Goal: Information Seeking & Learning: Check status

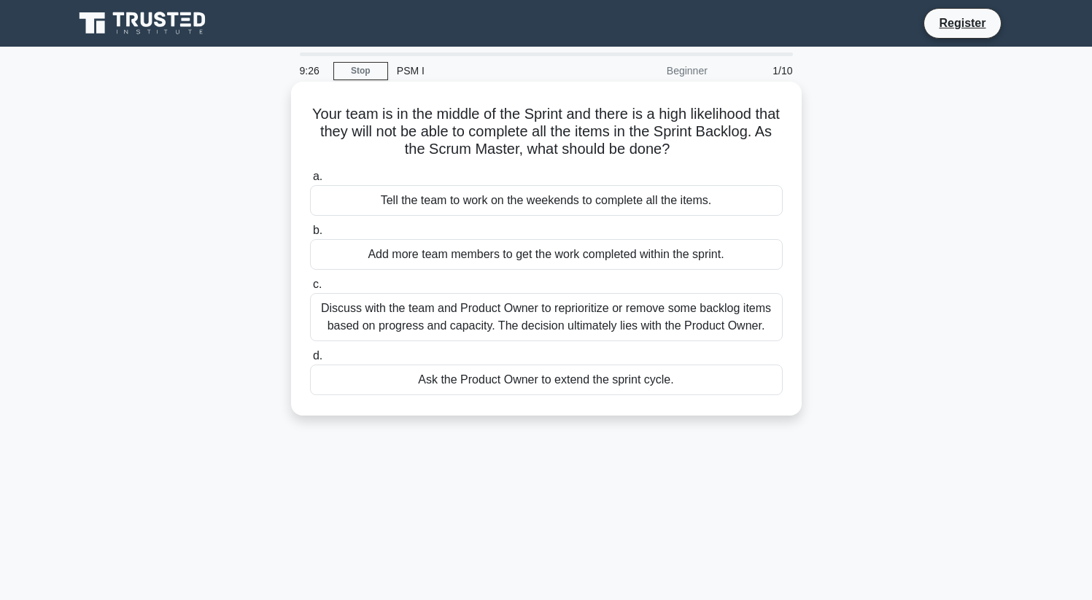
click at [535, 327] on div "Discuss with the team and Product Owner to reprioritize or remove some backlog …" at bounding box center [546, 317] width 473 height 48
click at [310, 290] on input "c. Discuss with the team and Product Owner to reprioritize or remove some backl…" at bounding box center [310, 284] width 0 height 9
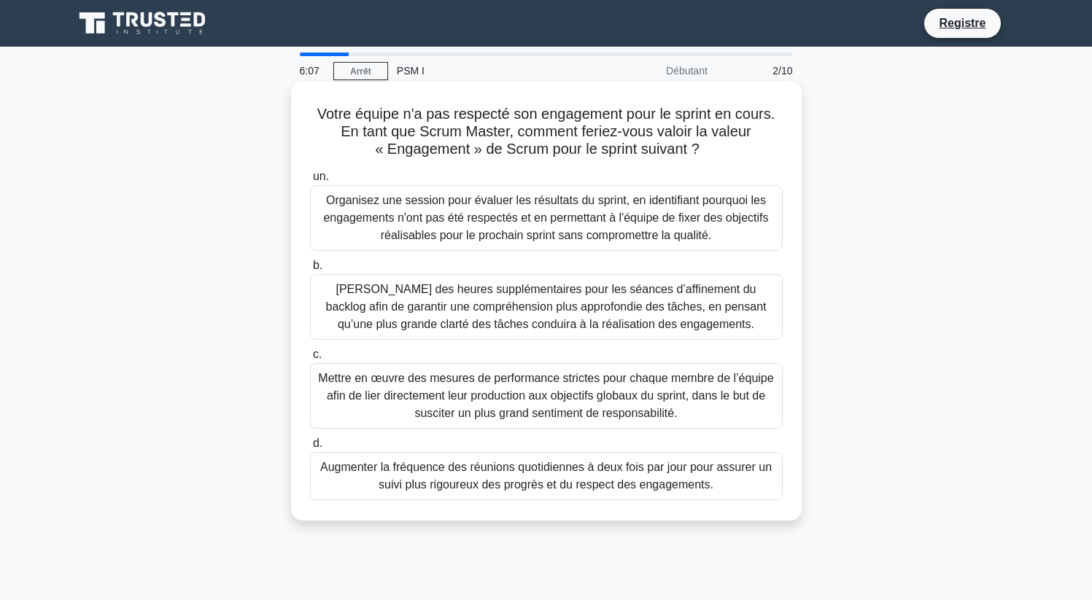
click at [447, 386] on font "Mettre en œuvre des mesures de performance strictes pour chaque membre de l’équ…" at bounding box center [545, 396] width 459 height 53
click at [310, 360] on input "c. Mettre en œuvre des mesures de performance strictes pour chaque membre de l’…" at bounding box center [310, 354] width 0 height 9
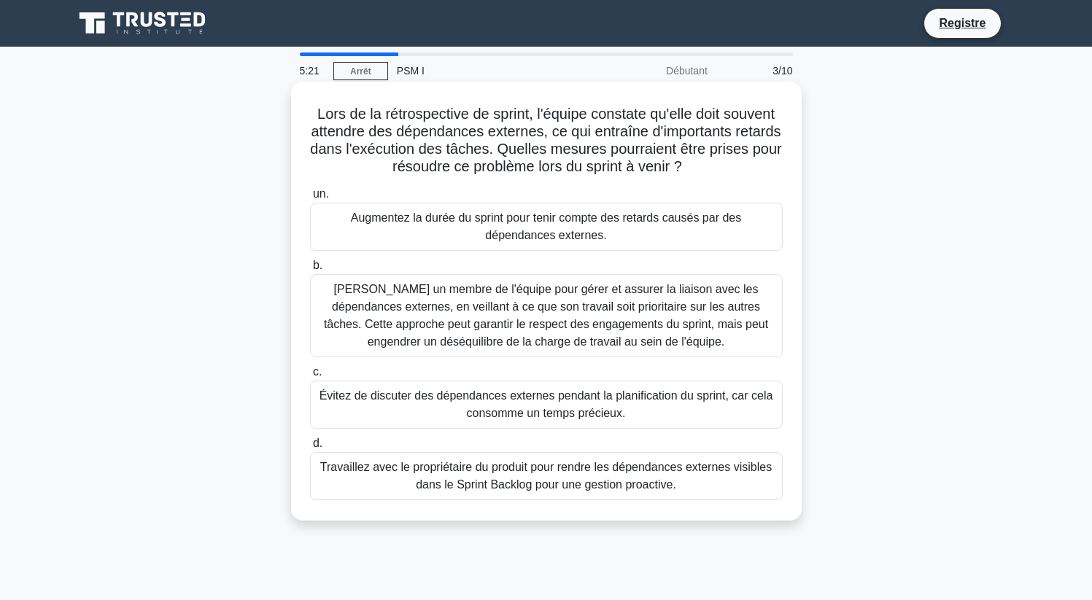
click at [513, 475] on font "Travaillez avec le propriétaire du produit pour rendre les dépendances externes…" at bounding box center [545, 476] width 459 height 35
click at [310, 448] on input "d. Travaillez avec le propriétaire du produit pour rendre les dépendances exter…" at bounding box center [310, 443] width 0 height 9
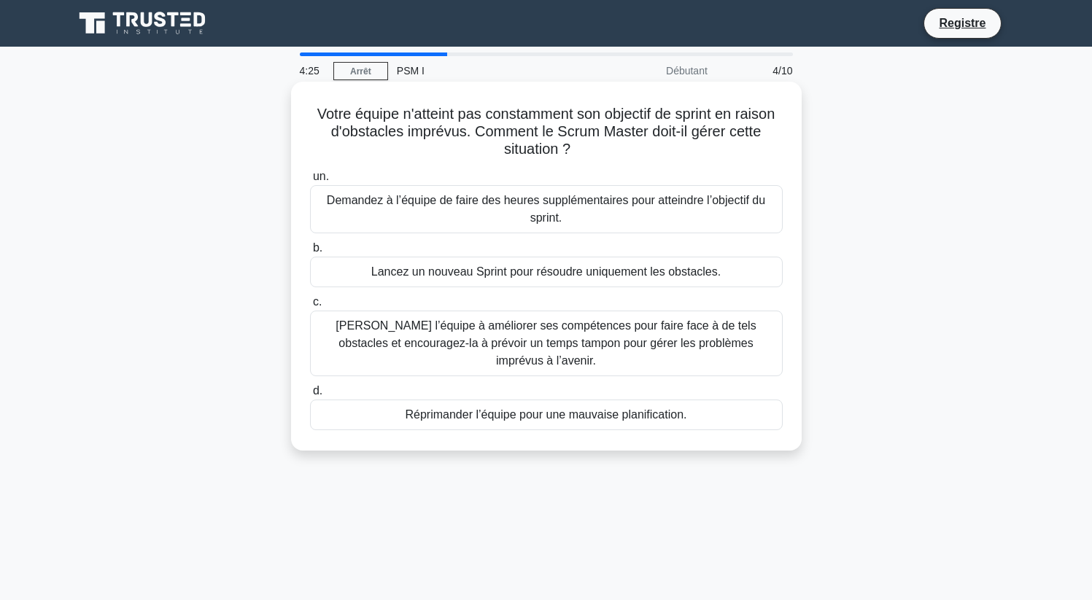
click at [442, 331] on font "Aidez l’équipe à améliorer ses compétences pour faire face à de tels obstacles …" at bounding box center [545, 342] width 420 height 47
click at [310, 307] on input "c. Aidez l’équipe à améliorer ses compétences pour faire face à de tels obstacl…" at bounding box center [310, 302] width 0 height 9
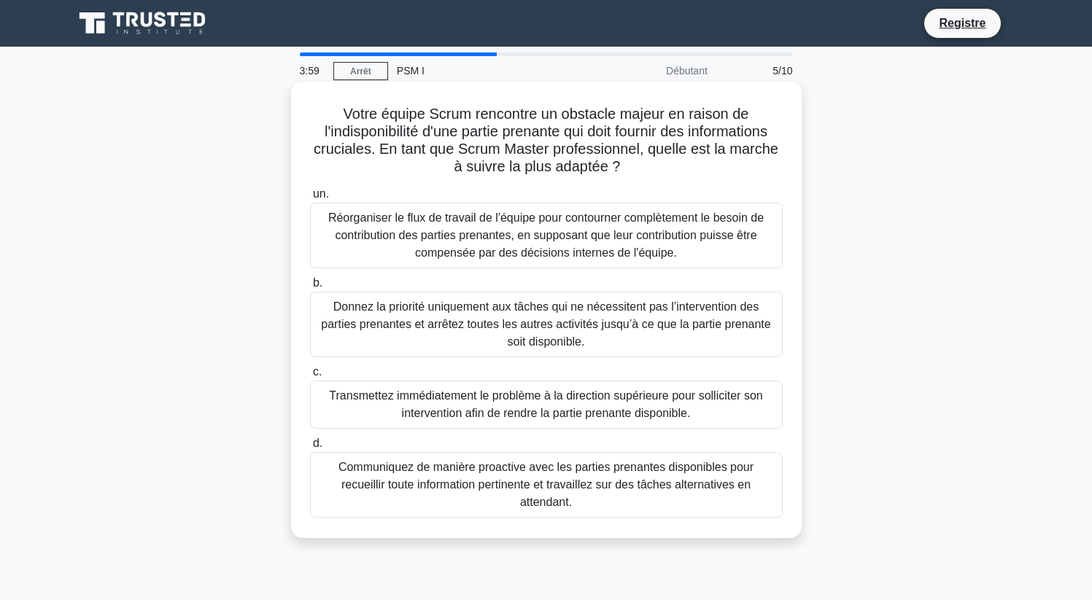
click at [455, 206] on div "Réorganiser le flux de travail de l'équipe pour contourner complètement le beso…" at bounding box center [546, 236] width 473 height 66
click at [310, 199] on input "un. Réorganiser le flux de travail de l'équipe pour contourner complètement le …" at bounding box center [310, 194] width 0 height 9
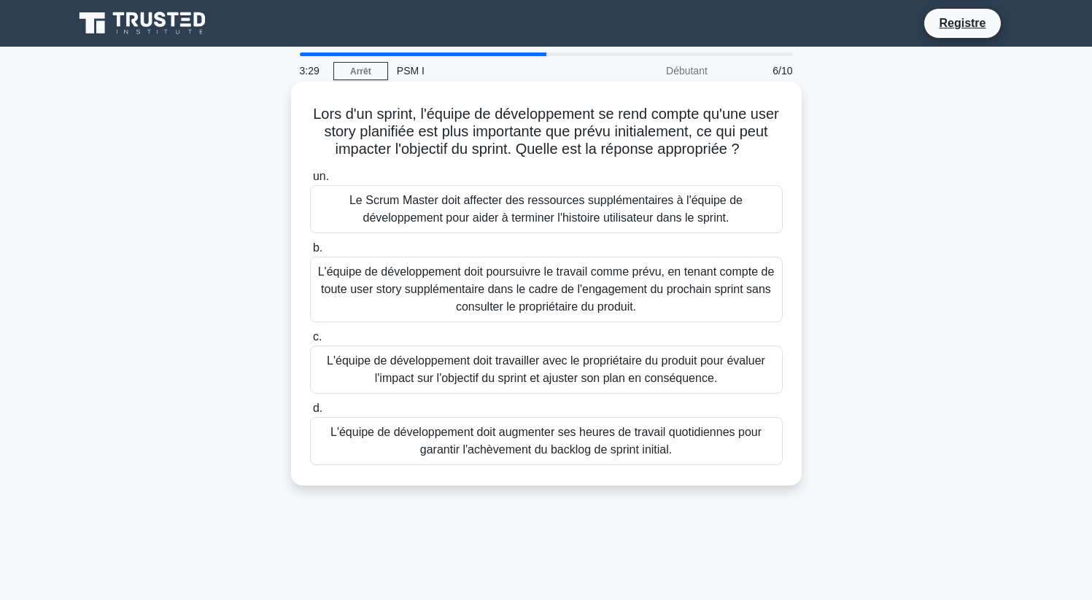
click at [502, 214] on font "Le Scrum Master doit affecter des ressources supplémentaires à l'équipe de déve…" at bounding box center [545, 209] width 393 height 30
click at [310, 182] on input "un. Le Scrum Master doit affecter des ressources supplémentaires à l'équipe de …" at bounding box center [310, 176] width 0 height 9
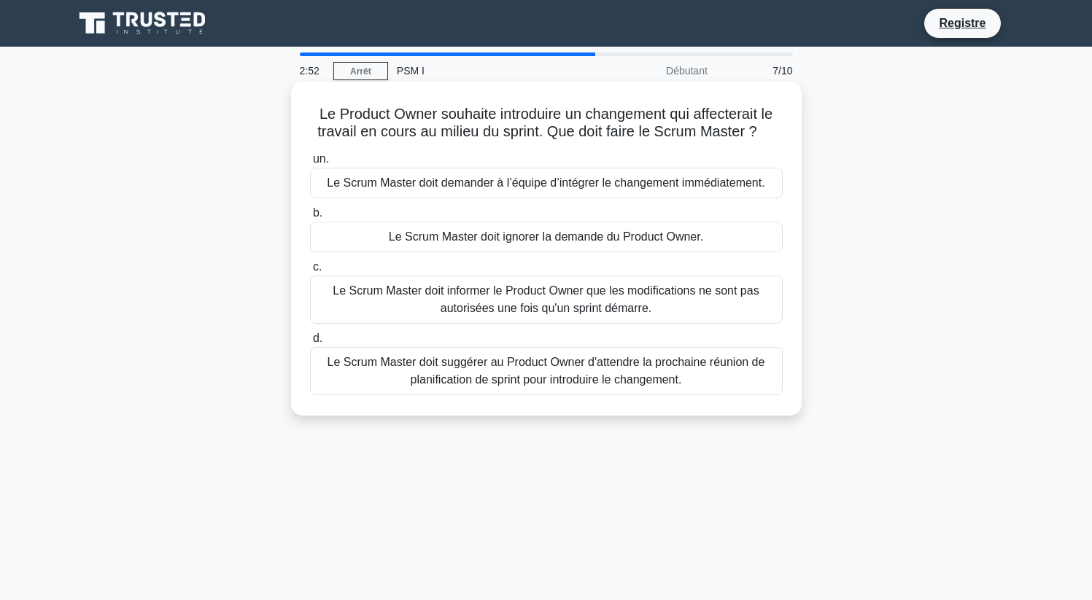
click at [507, 362] on font "Le Scrum Master doit suggérer au Product Owner d'attendre la prochaine réunion …" at bounding box center [546, 371] width 438 height 30
click at [310, 343] on input "d. Le Scrum Master doit suggérer au Product Owner d'attendre la prochaine réuni…" at bounding box center [310, 338] width 0 height 9
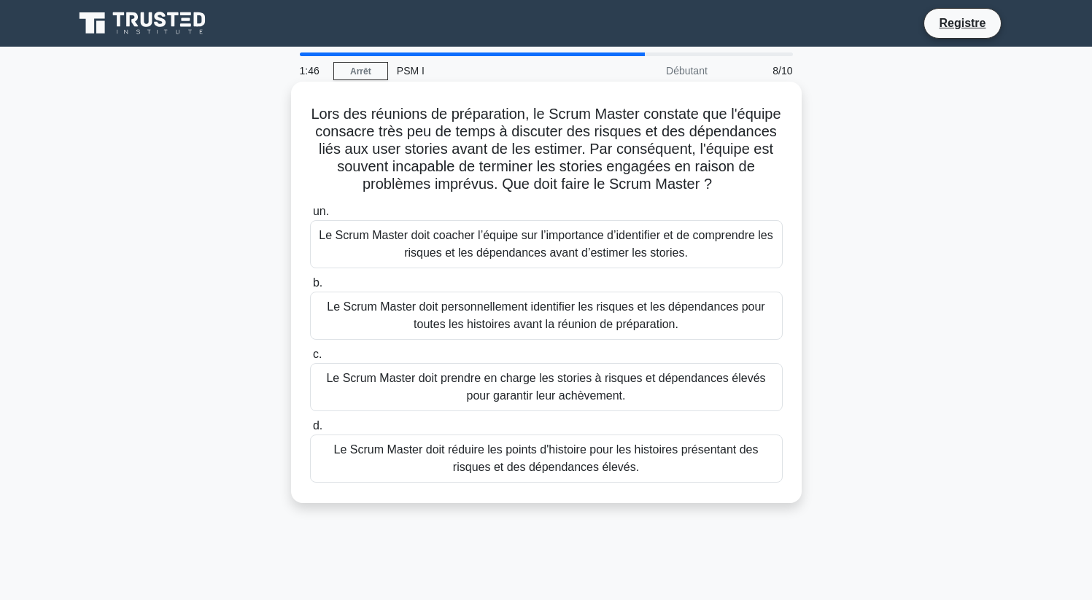
click at [542, 251] on font "Le Scrum Master doit coacher l’équipe sur l’importance d’identifier et de compr…" at bounding box center [546, 244] width 454 height 30
click at [310, 217] on input "un. Le Scrum Master doit coacher l’équipe sur l’importance d’identifier et de c…" at bounding box center [310, 211] width 0 height 9
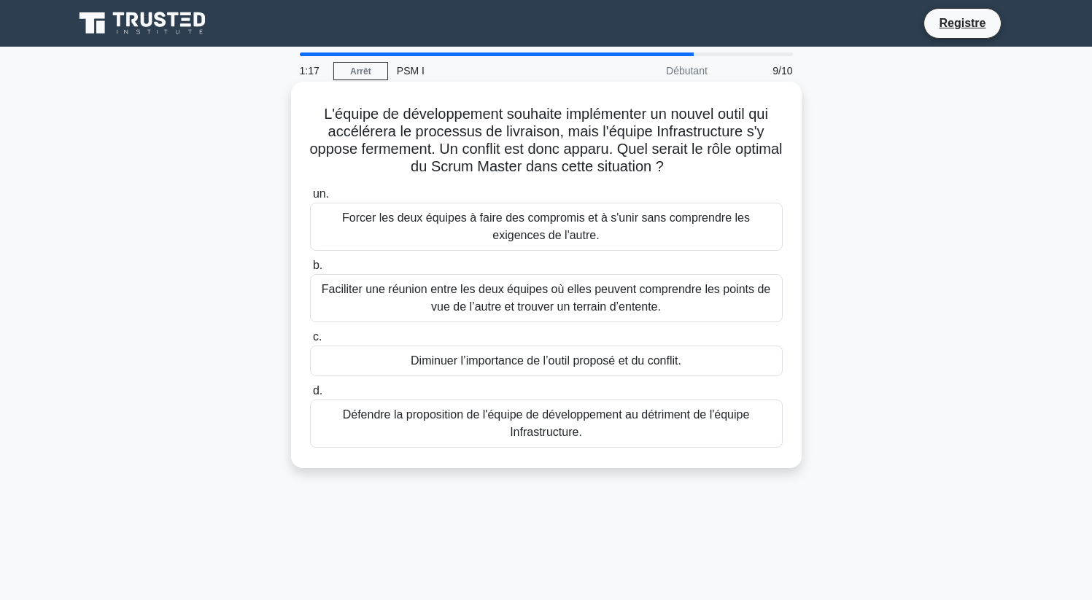
click at [471, 287] on font "Faciliter une réunion entre les deux équipes où elles peuvent comprendre les po…" at bounding box center [546, 298] width 449 height 30
click at [310, 271] on input "b. Faciliter une réunion entre les deux équipes où elles peuvent comprendre les…" at bounding box center [310, 265] width 0 height 9
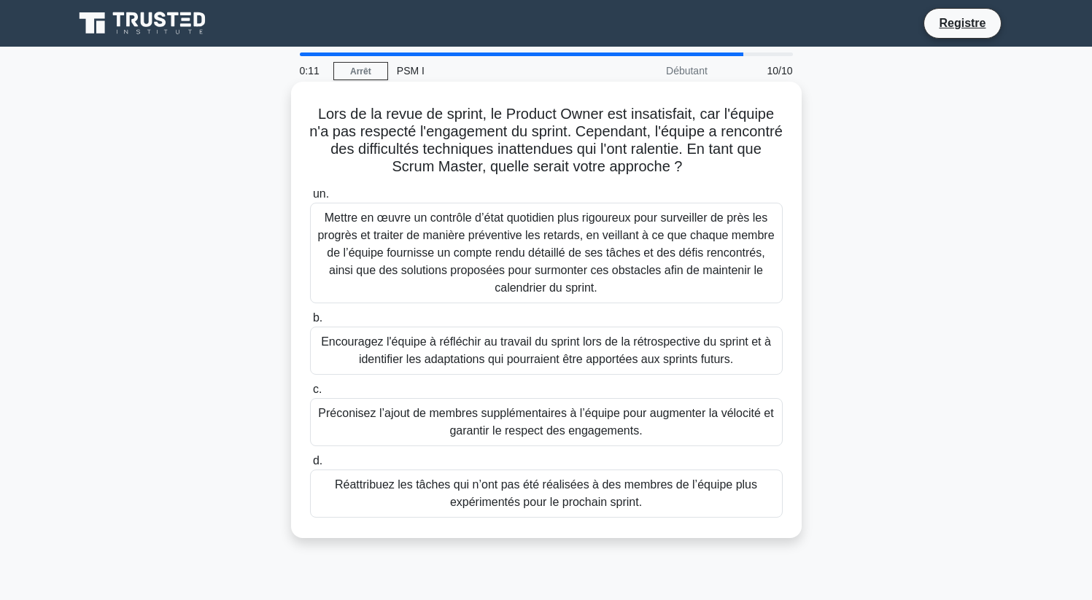
click at [465, 353] on font "Encouragez l'équipe à réfléchir au travail du sprint lors de la rétrospective d…" at bounding box center [546, 350] width 450 height 30
click at [310, 323] on input "b. Encouragez l'équipe à réfléchir au travail du sprint lors de la rétrospectiv…" at bounding box center [310, 318] width 0 height 9
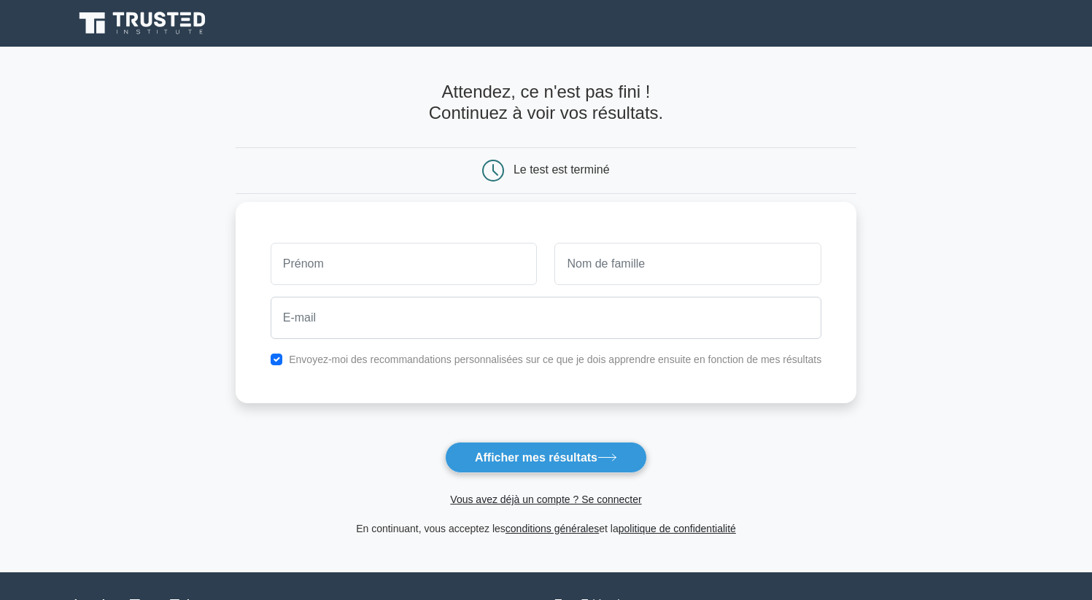
click at [386, 250] on input "text" at bounding box center [404, 264] width 267 height 42
type input "HOUPKEHY SERGE-GHISLAIN"
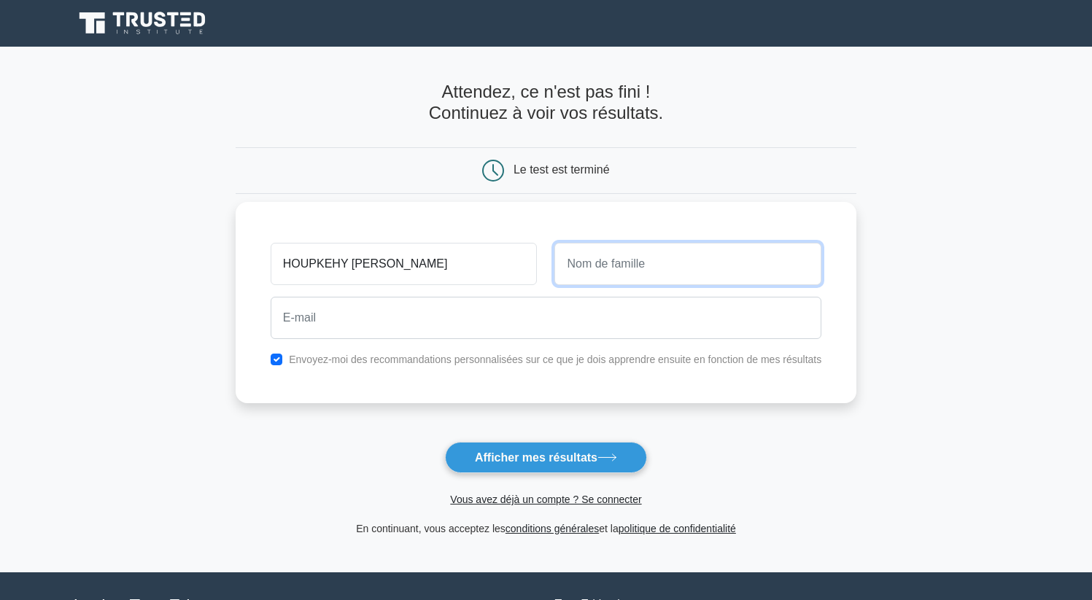
click at [623, 257] on input "text" at bounding box center [687, 264] width 267 height 42
type input "OUGA"
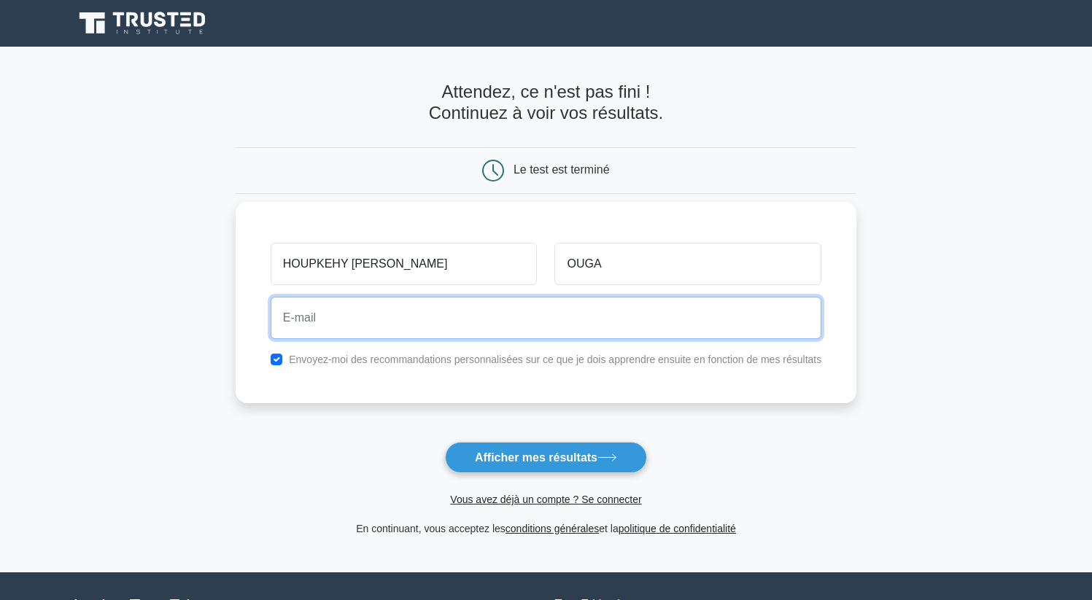
click at [339, 319] on input "email" at bounding box center [546, 318] width 551 height 42
type input "sergeouga19@gmail.com"
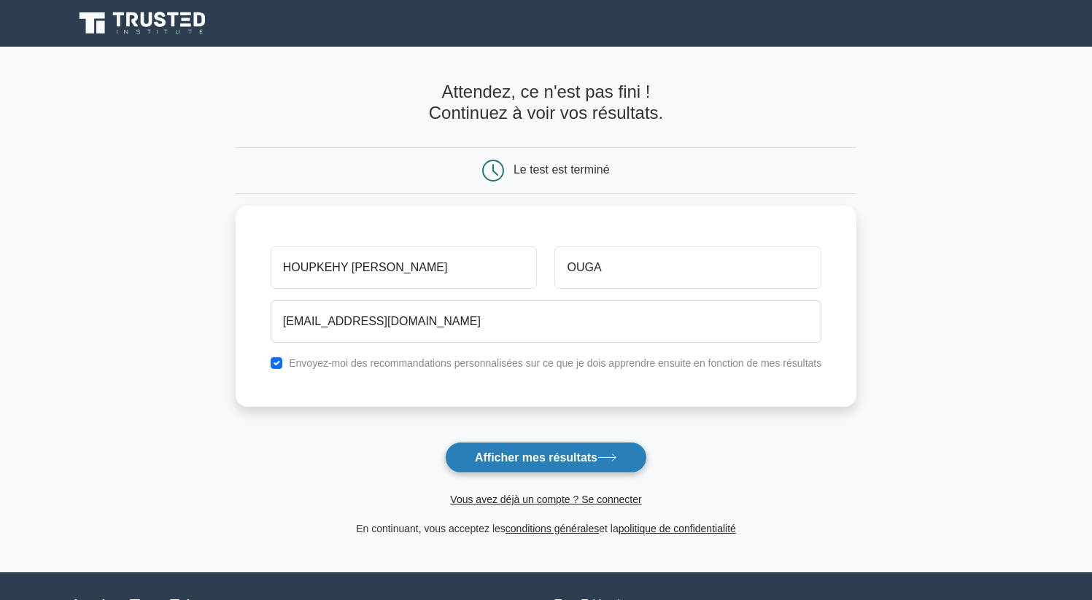
click at [540, 461] on font "Afficher mes résultats" at bounding box center [536, 457] width 123 height 12
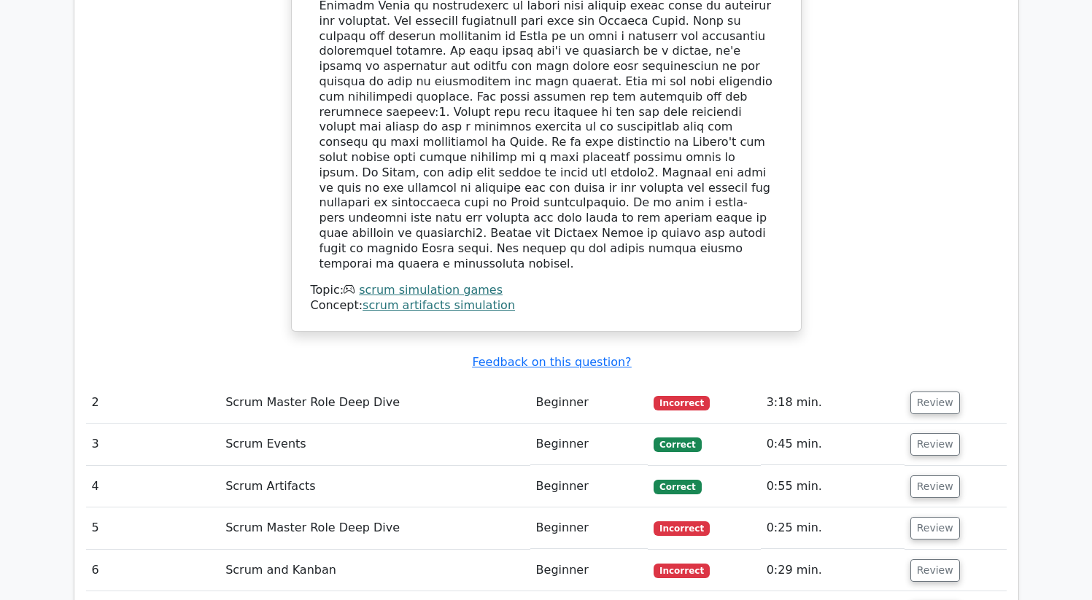
scroll to position [1755, 0]
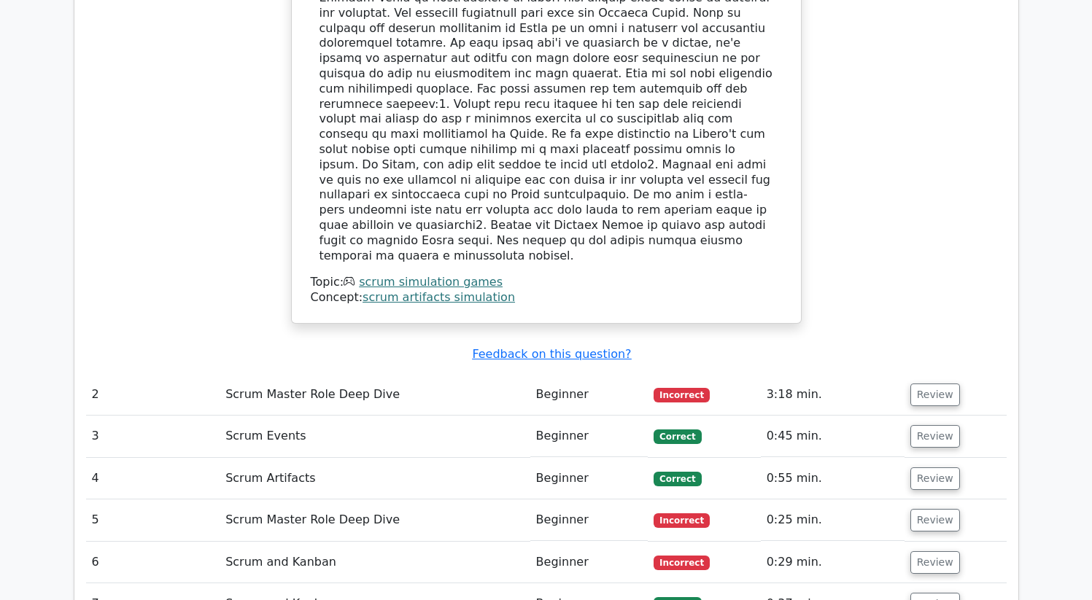
click at [920, 374] on td "Review" at bounding box center [955, 395] width 102 height 42
click at [925, 384] on button "Review" at bounding box center [935, 395] width 50 height 23
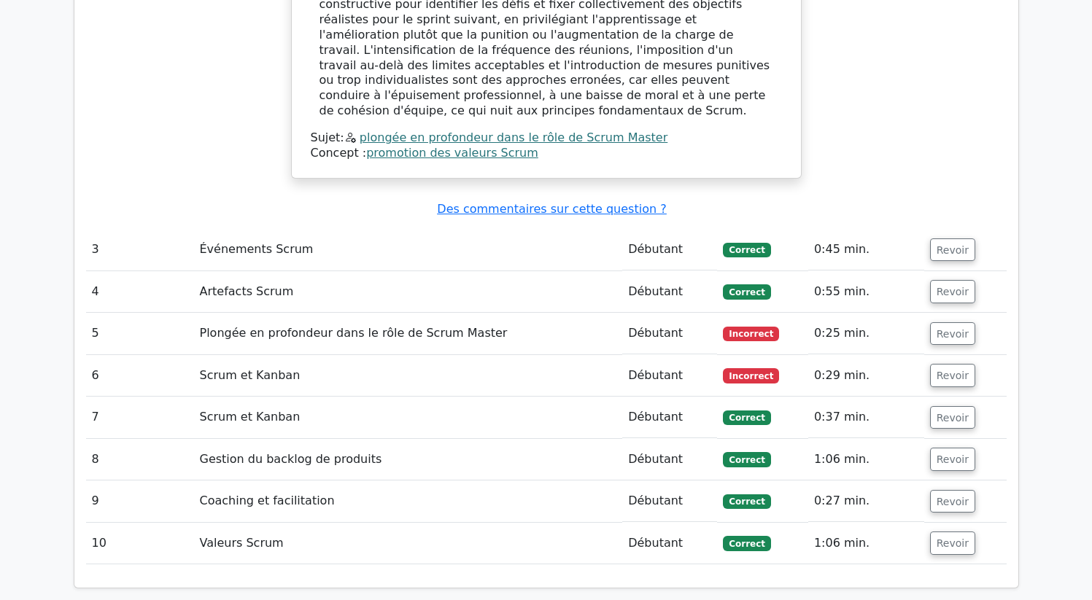
scroll to position [2725, 0]
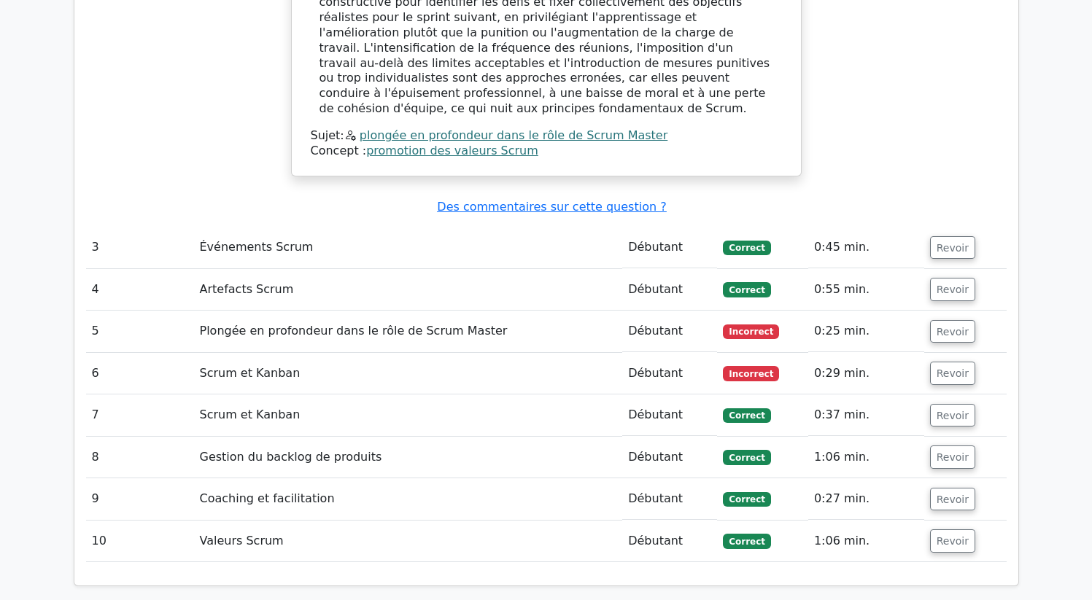
drag, startPoint x: 1102, startPoint y: 320, endPoint x: 1099, endPoint y: 428, distance: 108.0
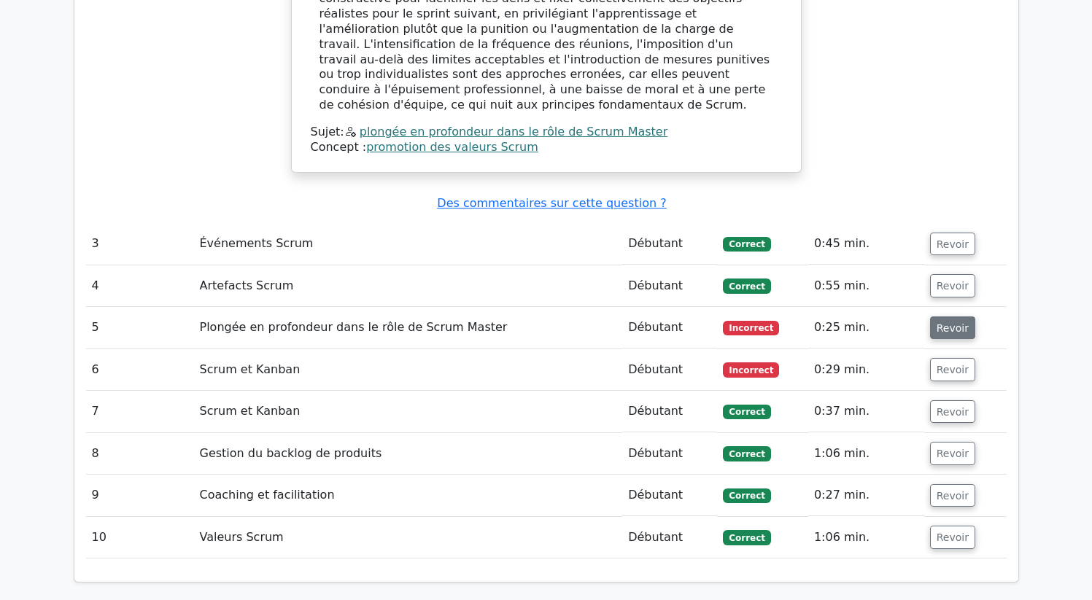
click at [949, 322] on font "Revoir" at bounding box center [952, 328] width 32 height 12
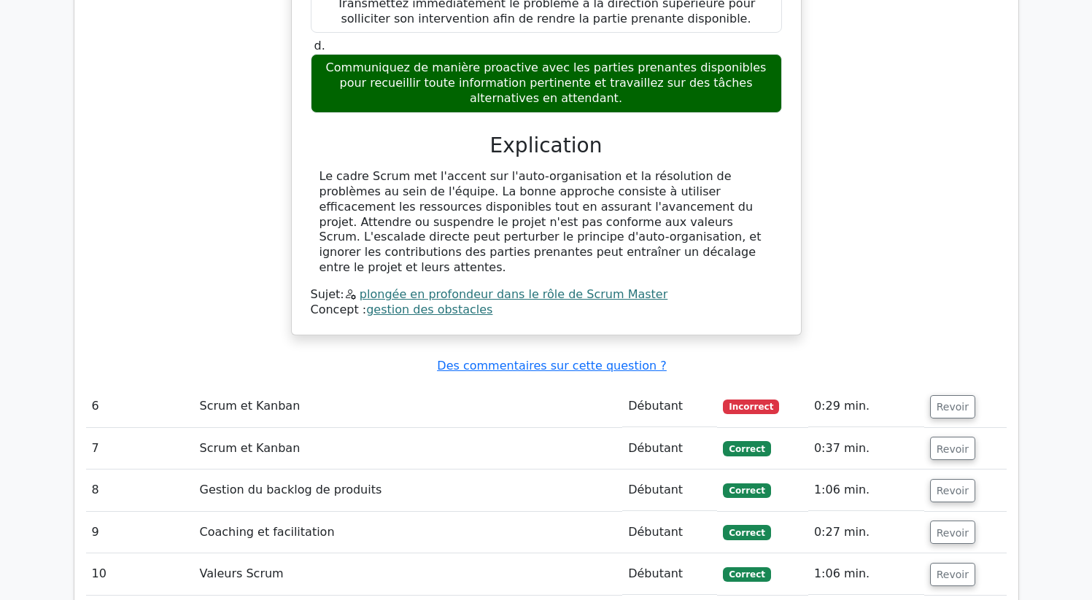
scroll to position [3360, 0]
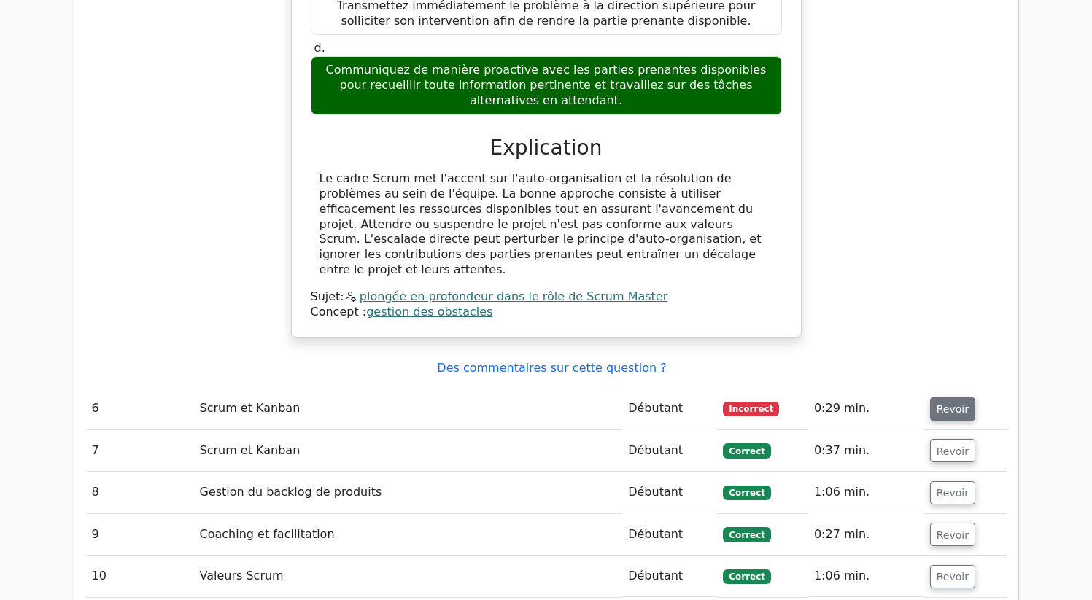
click at [947, 403] on font "Revoir" at bounding box center [952, 409] width 32 height 12
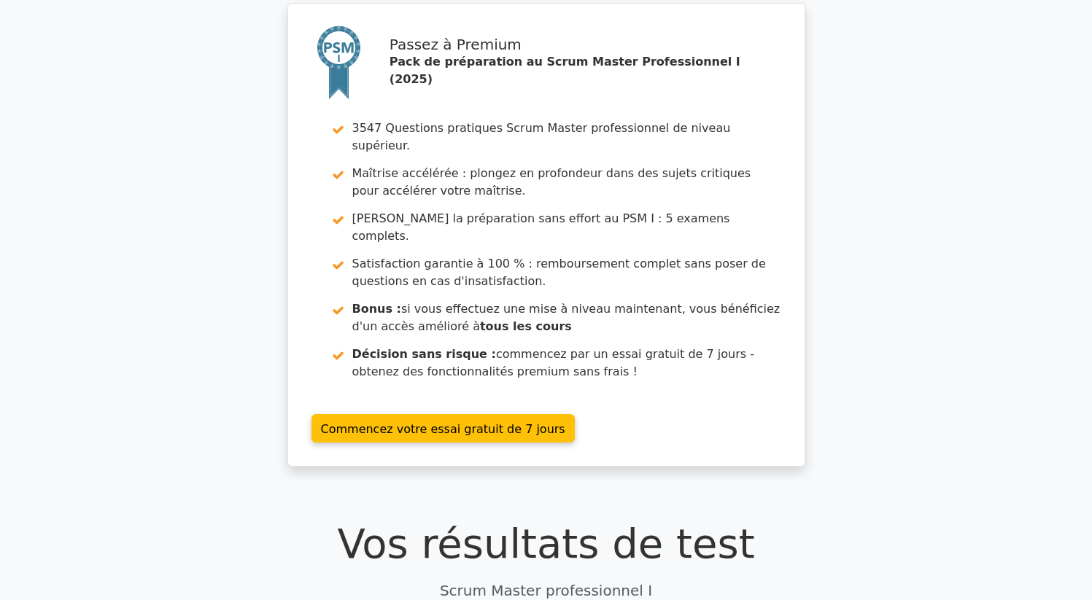
scroll to position [0, 0]
